Goal: Navigation & Orientation: Find specific page/section

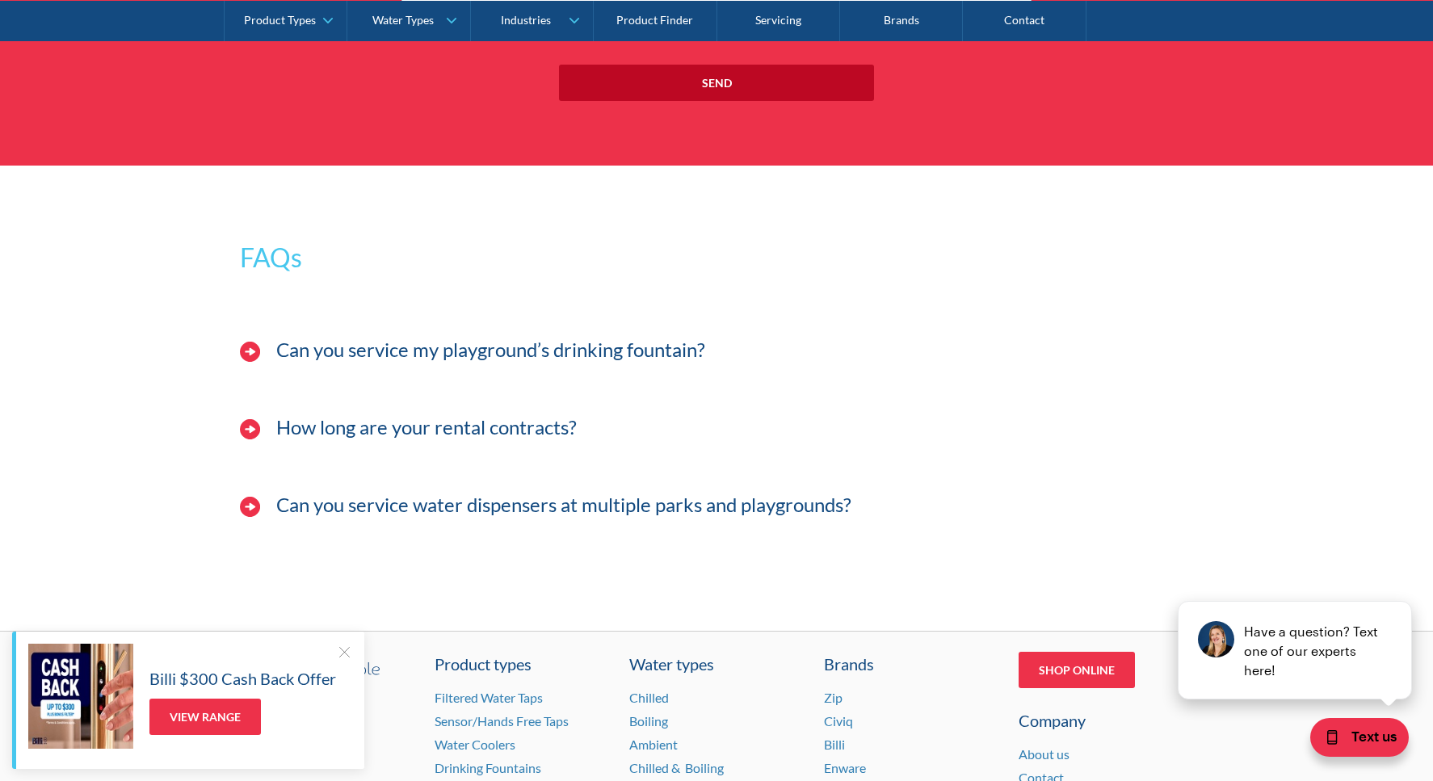
scroll to position [3130, 0]
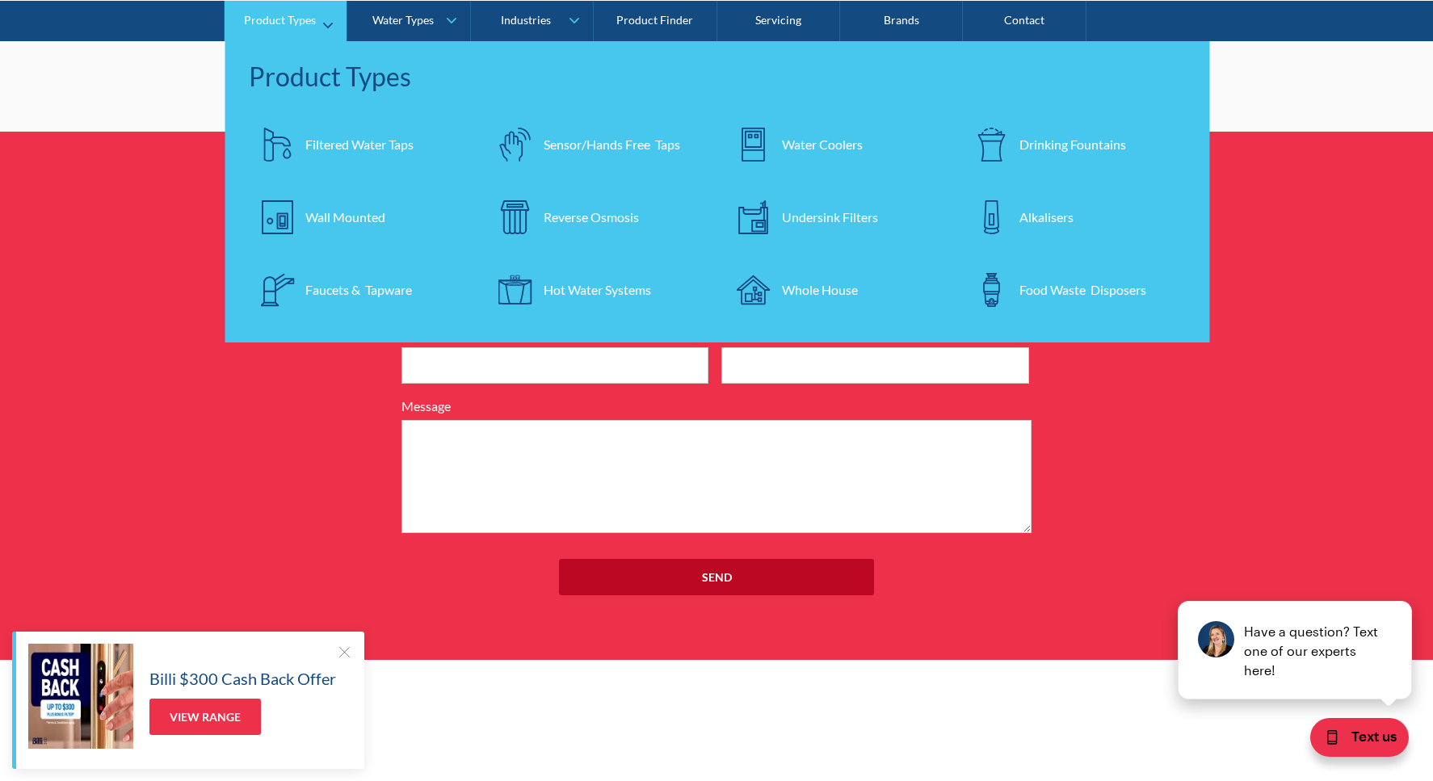
click at [1069, 215] on div "Alkalisers" at bounding box center [1046, 216] width 54 height 19
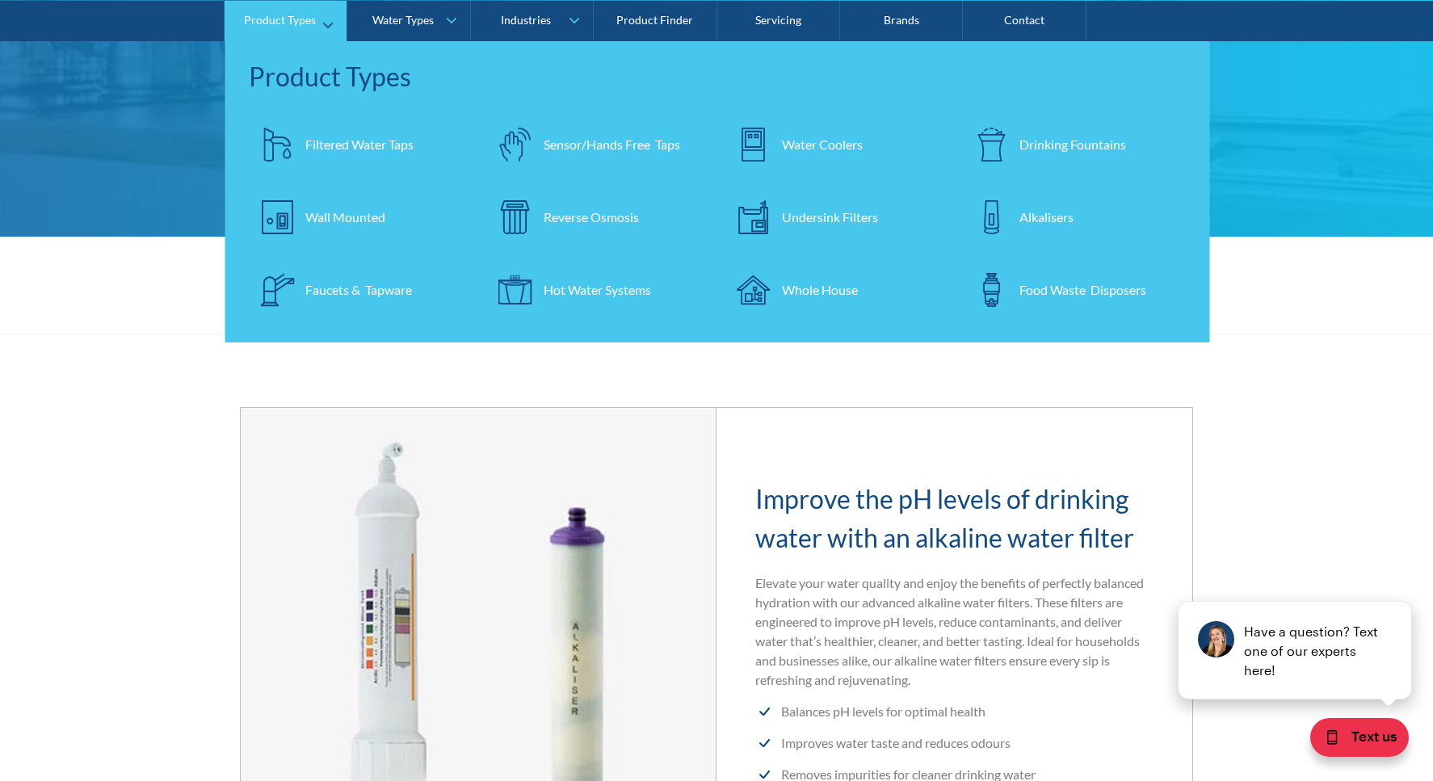
click at [1064, 139] on div "Drinking Fountains" at bounding box center [1072, 143] width 107 height 19
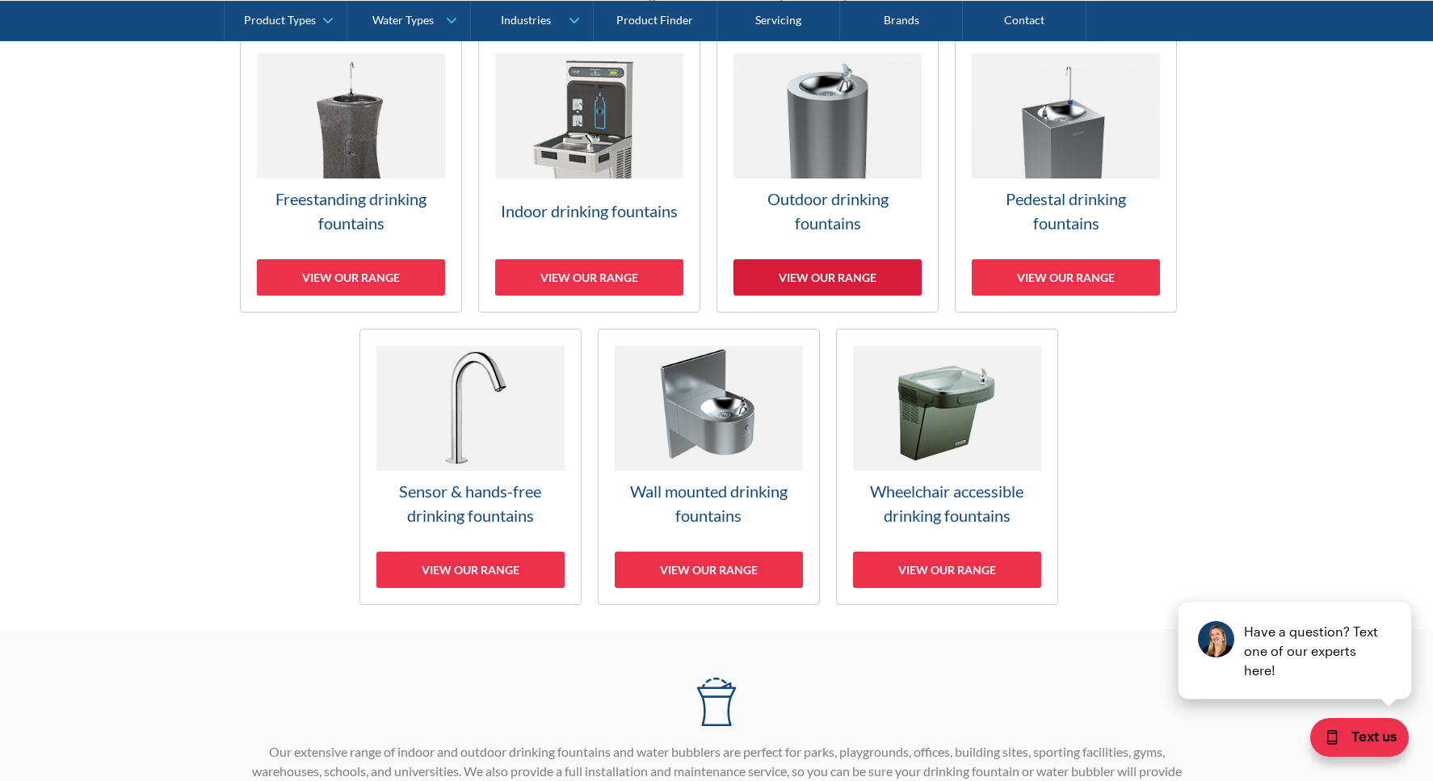
click at [844, 280] on div "View our range" at bounding box center [827, 277] width 188 height 36
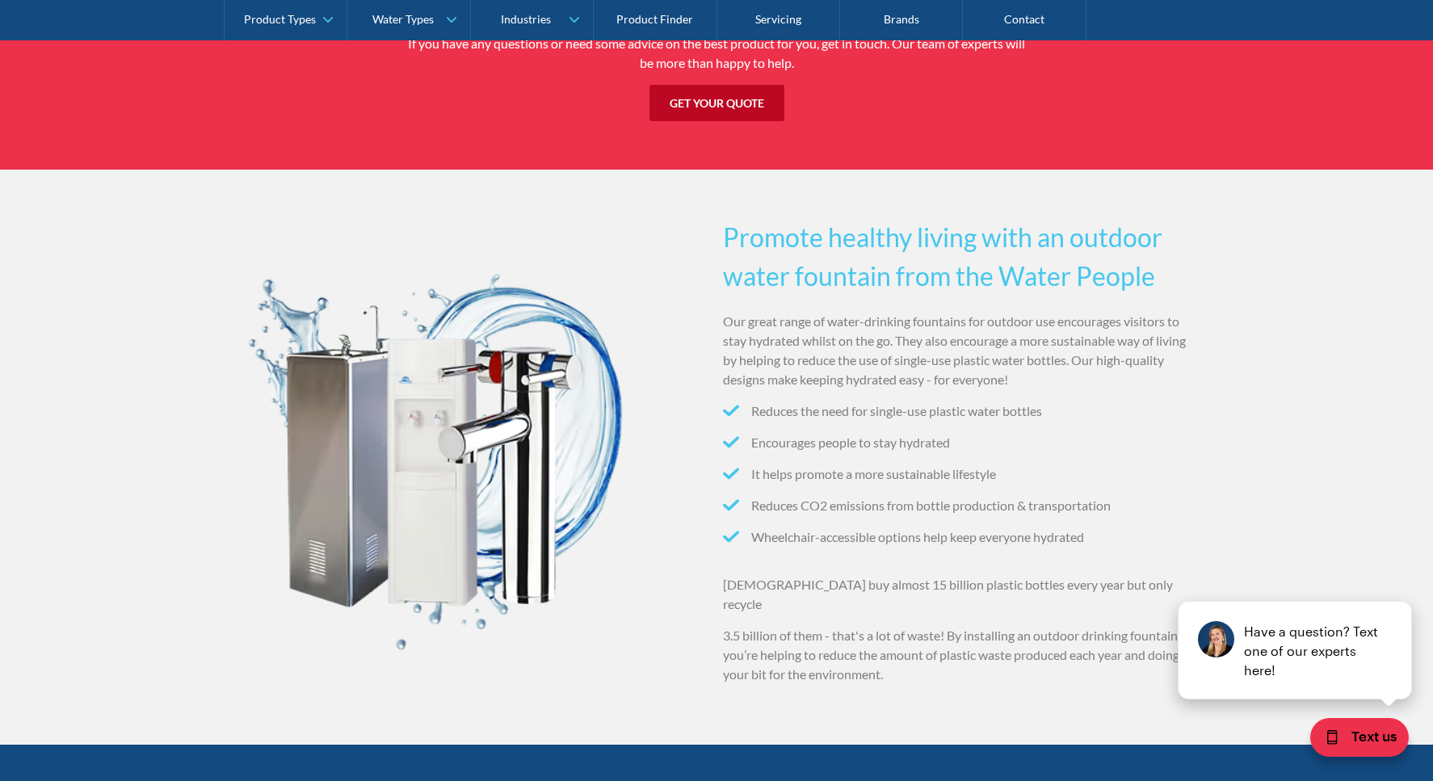
scroll to position [3861, 0]
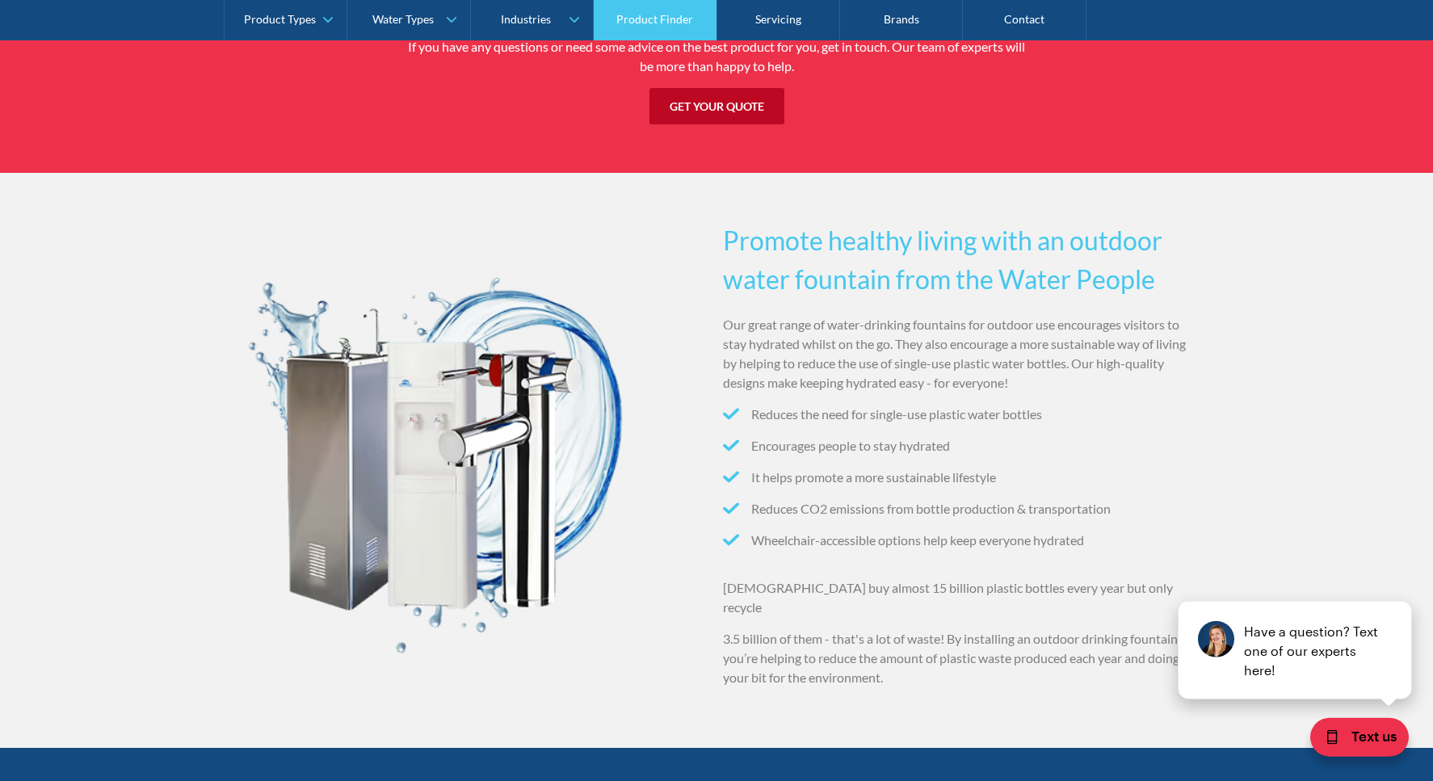
click at [666, 18] on link "Product Finder" at bounding box center [655, 20] width 123 height 40
